Goal: Book appointment/travel/reservation

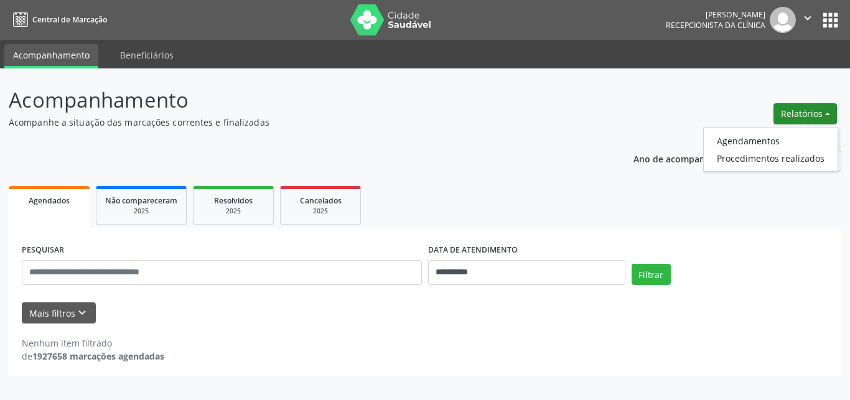
click at [746, 141] on link "Agendamentos" at bounding box center [771, 140] width 134 height 17
select select "*"
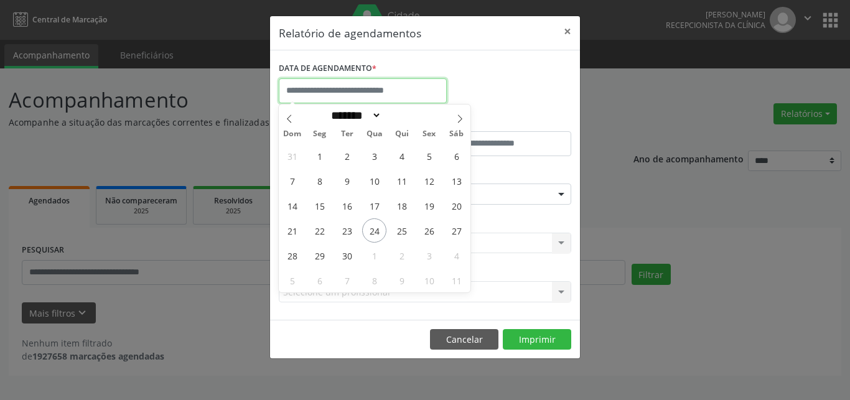
click at [348, 90] on input "text" at bounding box center [363, 90] width 168 height 25
click at [350, 258] on span "30" at bounding box center [347, 255] width 24 height 24
type input "**********"
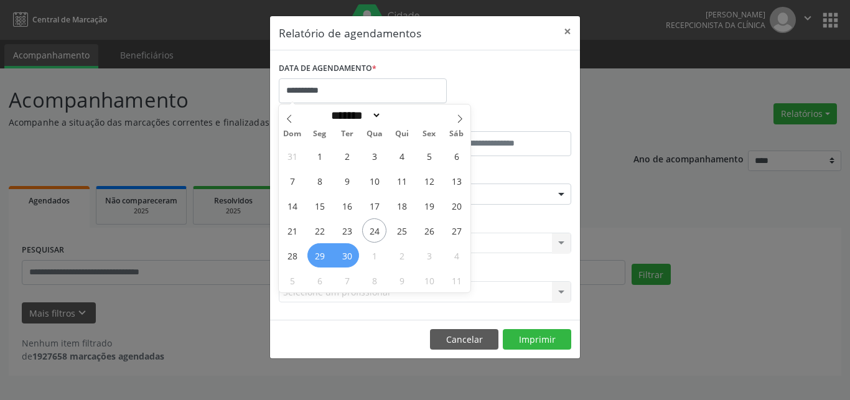
click at [332, 257] on span "29" at bounding box center [320, 255] width 24 height 24
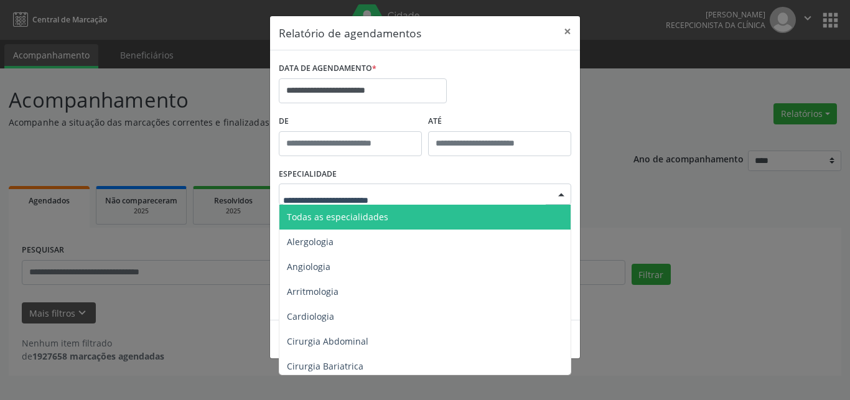
drag, startPoint x: 346, startPoint y: 214, endPoint x: 346, endPoint y: 223, distance: 9.4
click at [346, 214] on span "Todas as especialidades" at bounding box center [337, 217] width 101 height 12
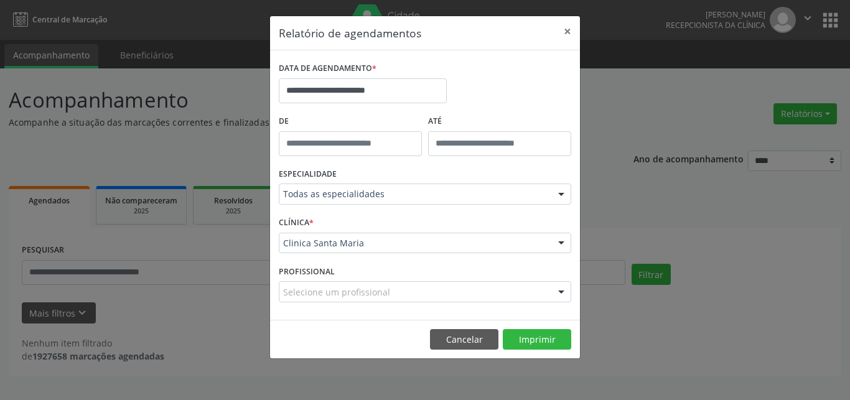
drag, startPoint x: 341, startPoint y: 258, endPoint x: 342, endPoint y: 246, distance: 12.6
click at [341, 252] on div "CLÍNICA * Clinica [GEOGRAPHIC_DATA] [GEOGRAPHIC_DATA] resultado encontrado para…" at bounding box center [425, 238] width 299 height 49
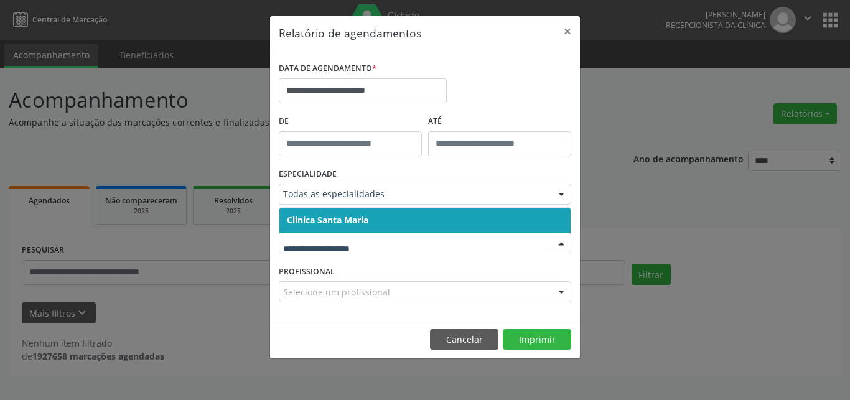
click at [343, 220] on span "Clinica Santa Maria" at bounding box center [328, 220] width 82 height 12
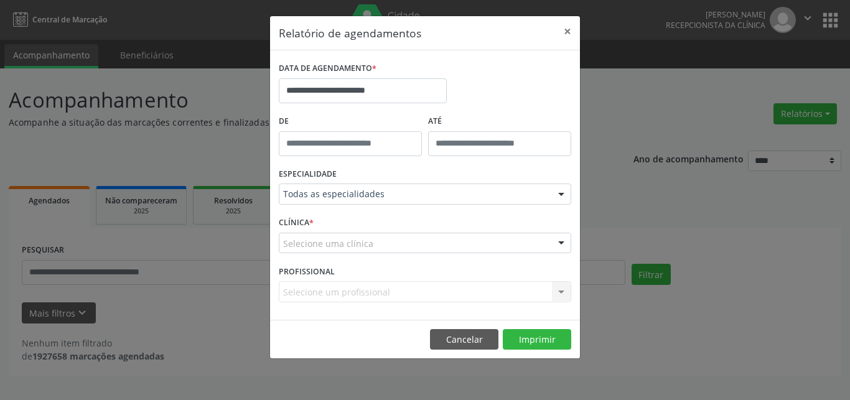
click at [343, 292] on div "Selecione um profissional Nenhum resultado encontrado para: " " Não há nenhuma …" at bounding box center [425, 291] width 293 height 21
click at [342, 296] on div "Selecione um profissional Nenhum resultado encontrado para: " " Não há nenhuma …" at bounding box center [425, 291] width 293 height 21
click at [342, 294] on div "Selecione um profissional Nenhum resultado encontrado para: " " Não há nenhuma …" at bounding box center [425, 291] width 293 height 21
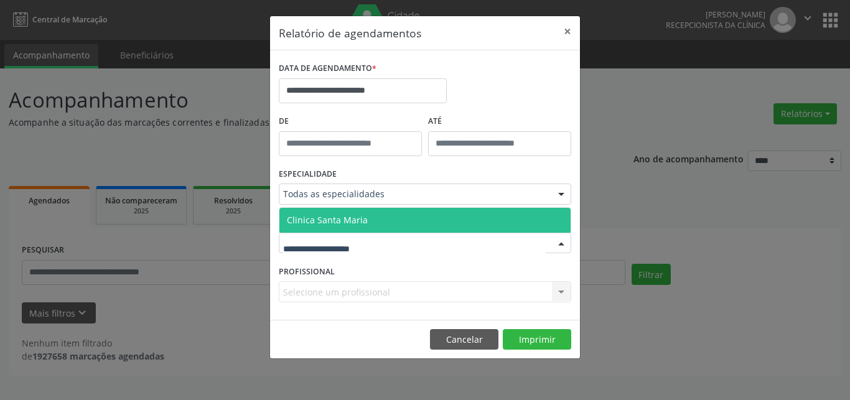
click at [352, 219] on span "Clinica Santa Maria" at bounding box center [327, 220] width 81 height 12
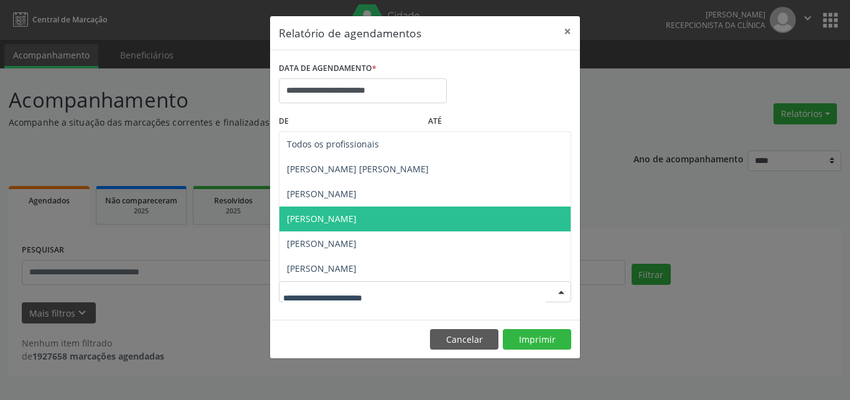
click at [346, 213] on span "[PERSON_NAME]" at bounding box center [425, 219] width 291 height 25
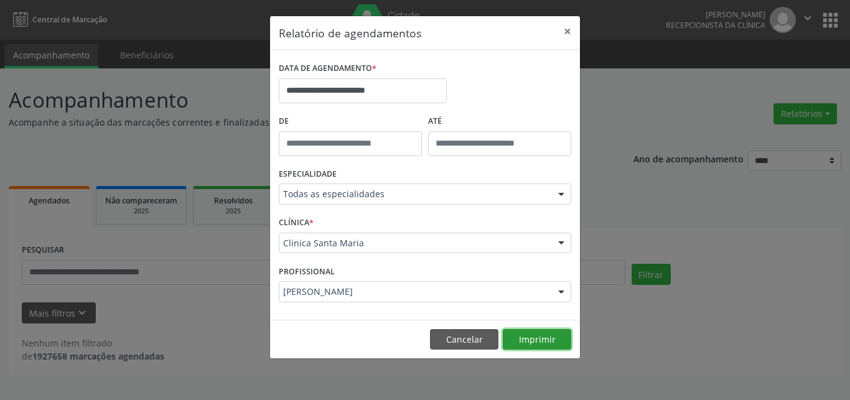
click at [526, 335] on button "Imprimir" at bounding box center [537, 339] width 68 height 21
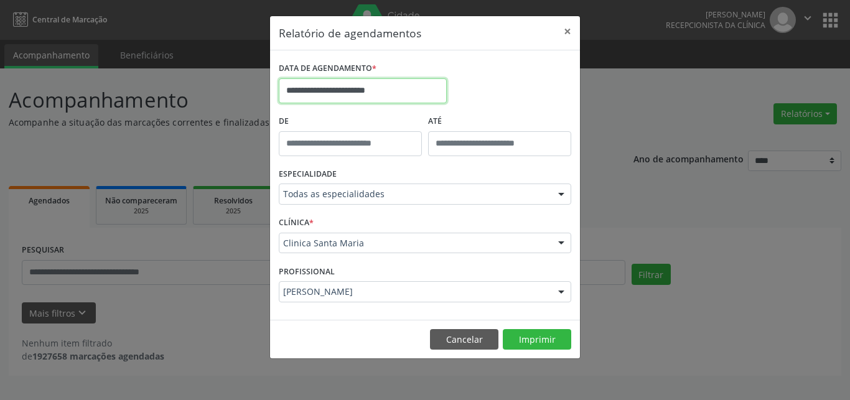
click at [288, 90] on input "**********" at bounding box center [363, 90] width 168 height 25
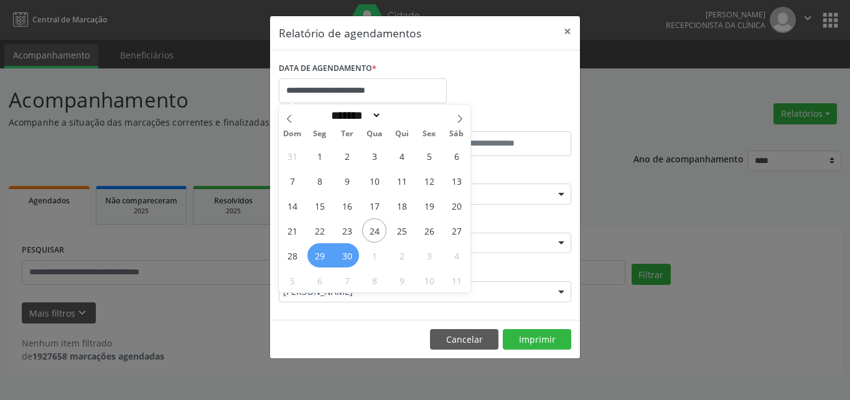
click at [347, 257] on span "30" at bounding box center [347, 255] width 24 height 24
type input "**********"
click at [350, 255] on span "30" at bounding box center [347, 255] width 24 height 24
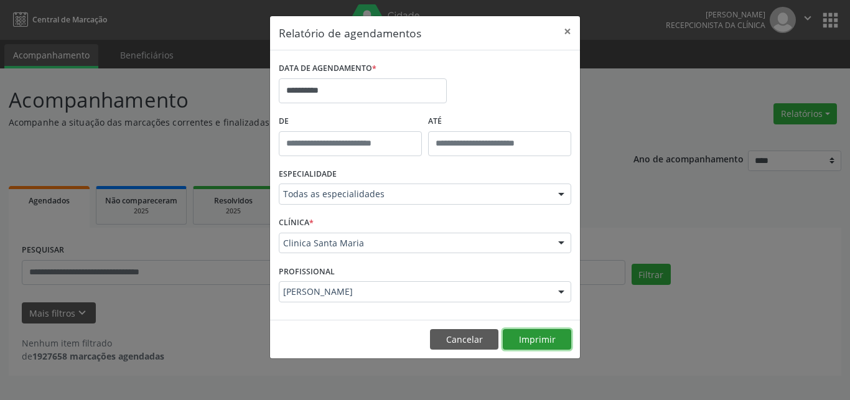
click at [535, 336] on button "Imprimir" at bounding box center [537, 339] width 68 height 21
